Goal: Find specific page/section: Find specific page/section

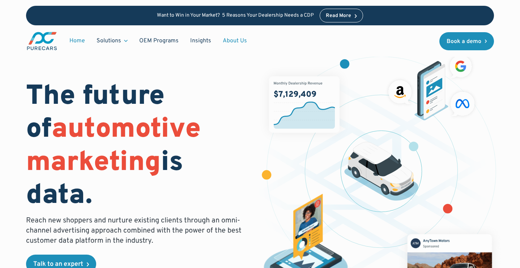
click at [231, 42] on link "About Us" at bounding box center [235, 41] width 36 height 14
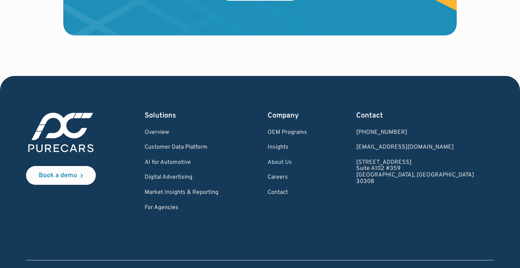
scroll to position [2075, 0]
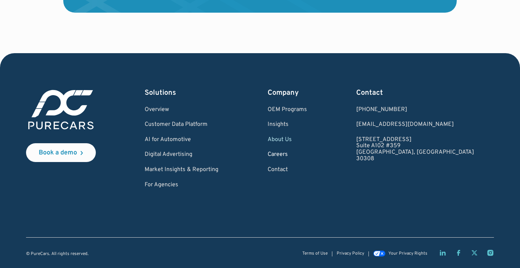
click at [307, 156] on link "Careers" at bounding box center [287, 155] width 39 height 7
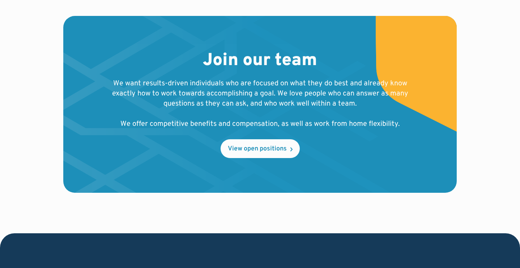
scroll to position [799, 0]
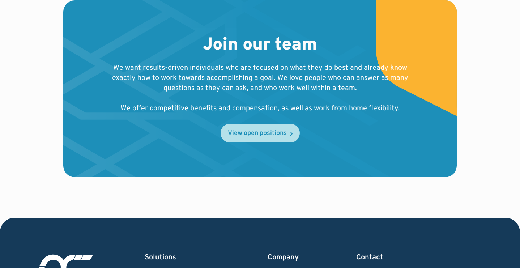
click at [261, 137] on div "View open positions" at bounding box center [257, 133] width 59 height 7
